Goal: Task Accomplishment & Management: Use online tool/utility

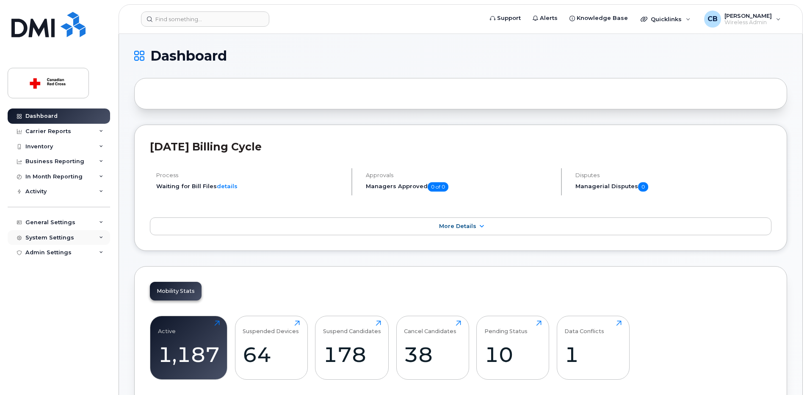
click at [59, 237] on div "System Settings" at bounding box center [49, 237] width 49 height 7
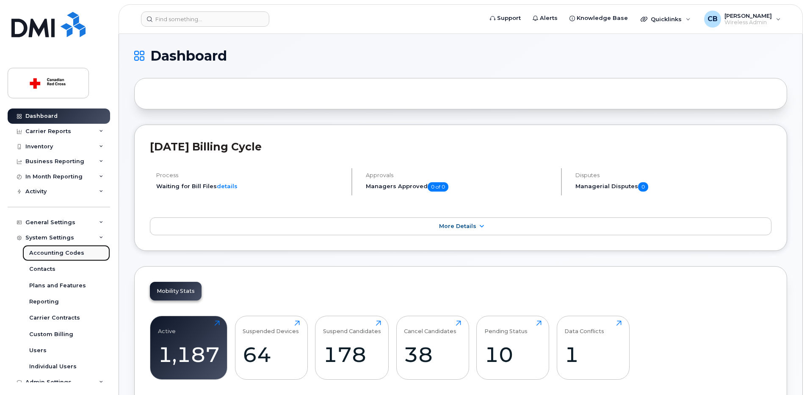
click at [47, 254] on div "Accounting Codes" at bounding box center [56, 253] width 55 height 8
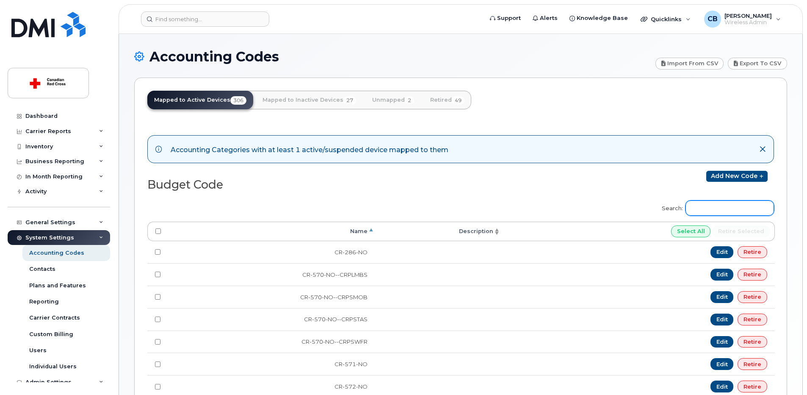
click at [734, 210] on input "Search:" at bounding box center [729, 207] width 88 height 15
paste input "EM-340-QC"
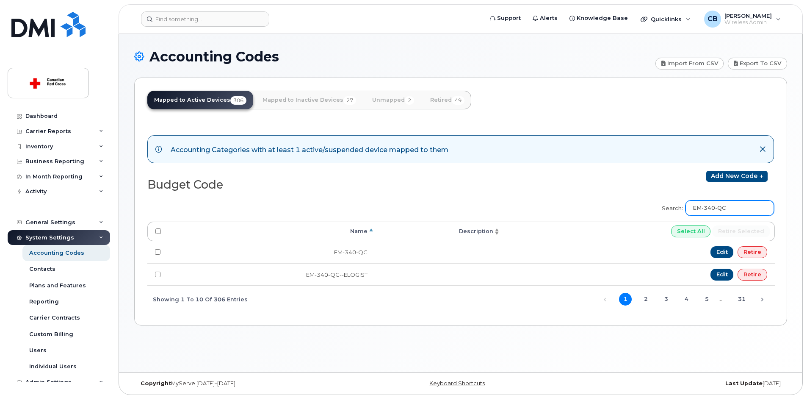
drag, startPoint x: 743, startPoint y: 205, endPoint x: 697, endPoint y: 210, distance: 46.1
click at [697, 210] on input "EM-340-QC" at bounding box center [729, 207] width 88 height 15
paste input "ON-OSSY"
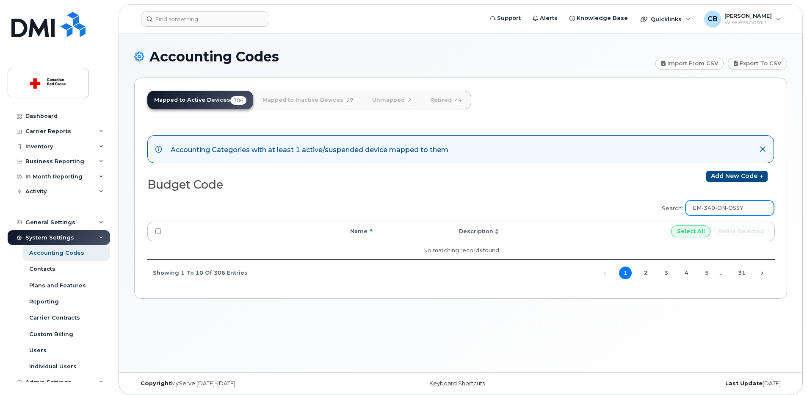
type input "EM-340-ON-OSSY"
drag, startPoint x: 760, startPoint y: 208, endPoint x: 684, endPoint y: 215, distance: 76.6
click at [684, 215] on label "Search: EM-340-ON-OSSY" at bounding box center [715, 207] width 118 height 24
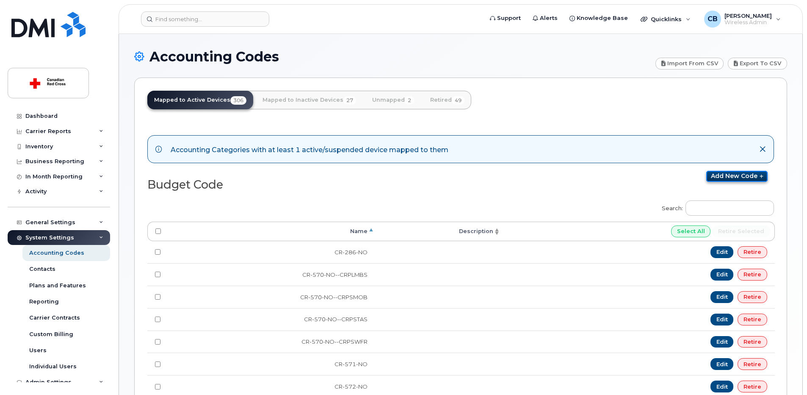
click at [731, 176] on link "Add new code" at bounding box center [736, 176] width 61 height 11
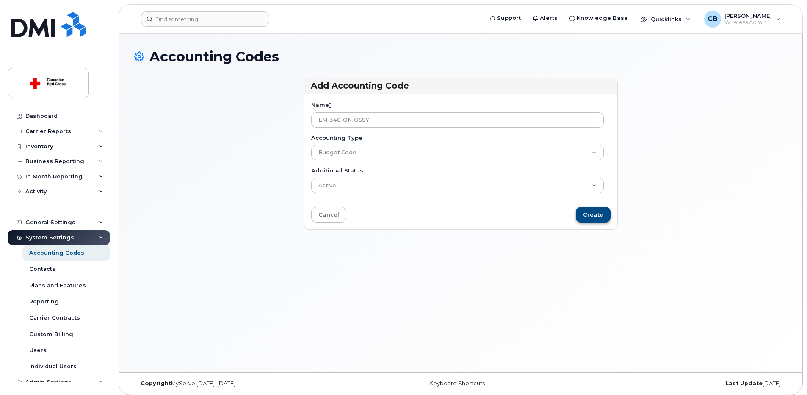
type input "EM-340-ON-OSSY"
click at [594, 214] on input "Create" at bounding box center [593, 215] width 35 height 16
type input "Saving..."
